Goal: Task Accomplishment & Management: Use online tool/utility

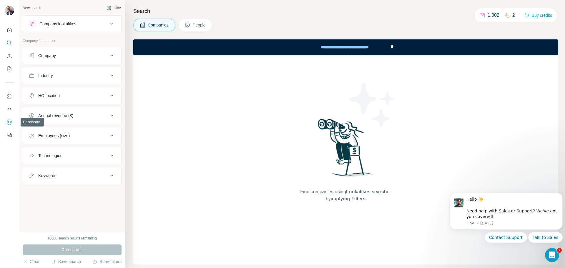
click at [9, 121] on icon "Dashboard" at bounding box center [9, 122] width 6 height 6
click at [10, 56] on icon "Enrich CSV" at bounding box center [9, 56] width 6 height 6
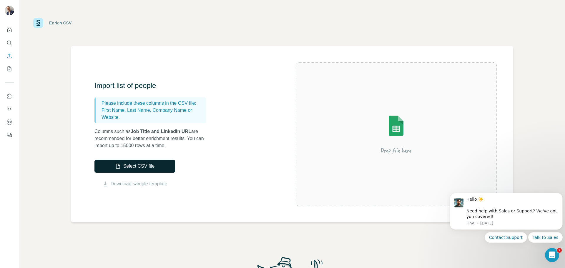
click at [135, 165] on button "Select CSV file" at bounding box center [134, 166] width 81 height 13
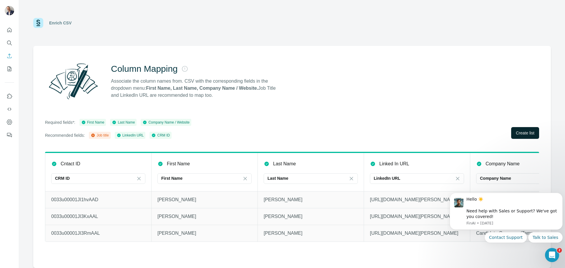
click at [530, 133] on span "Create list" at bounding box center [525, 133] width 19 height 6
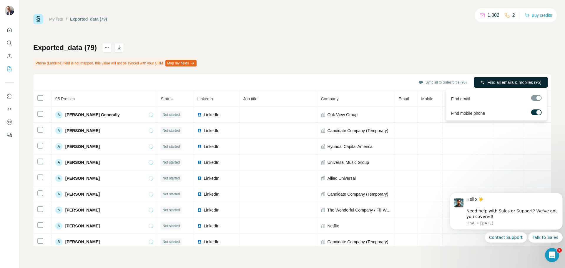
click at [502, 80] on span "Find all emails & mobiles (95)" at bounding box center [514, 82] width 54 height 6
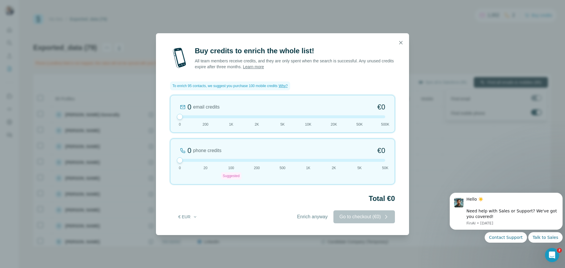
drag, startPoint x: 228, startPoint y: 157, endPoint x: 160, endPoint y: 160, distance: 68.0
click at [160, 160] on div "Buy credits to enrich the whole list! All team members receive credits, and the…" at bounding box center [282, 140] width 253 height 189
click at [313, 218] on span "Enrich anyway" at bounding box center [312, 216] width 31 height 7
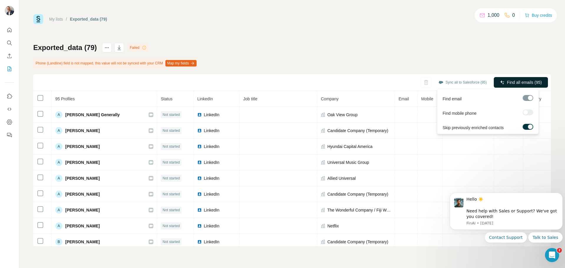
click at [512, 80] on span "Find all emails (95)" at bounding box center [524, 82] width 35 height 6
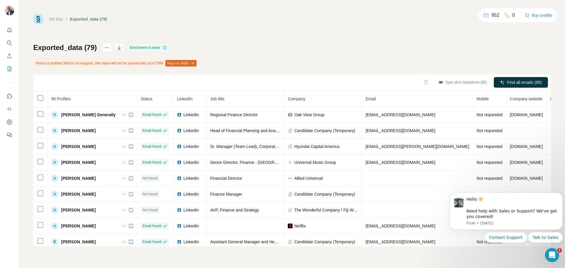
click at [121, 48] on icon "button" at bounding box center [119, 48] width 6 height 6
